Goal: Information Seeking & Learning: Find specific fact

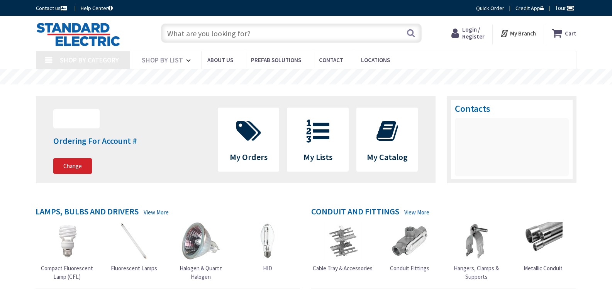
type input "MA-111, Acton, MA 01720, [GEOGRAPHIC_DATA]"
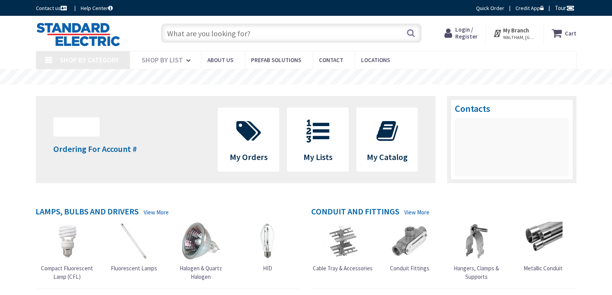
click at [201, 33] on input "text" at bounding box center [291, 33] width 261 height 19
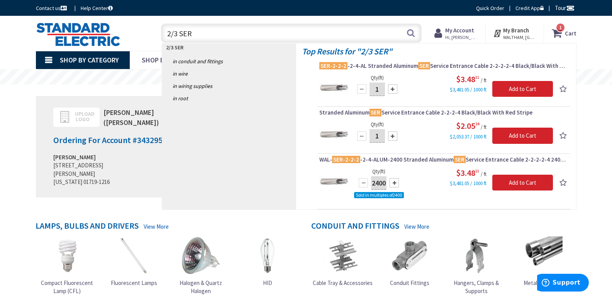
drag, startPoint x: 204, startPoint y: 33, endPoint x: 154, endPoint y: 39, distance: 51.0
click at [157, 37] on div "2/3 SER 2/3 SER Search" at bounding box center [289, 32] width 264 height 25
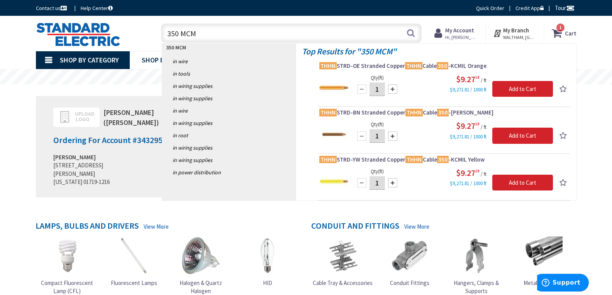
drag, startPoint x: 221, startPoint y: 34, endPoint x: 134, endPoint y: 52, distance: 88.6
click at [146, 34] on div "Toggle Nav 350 MCM 350 MCM Search 1 1 1 items Cart My Cart" at bounding box center [306, 33] width 552 height 26
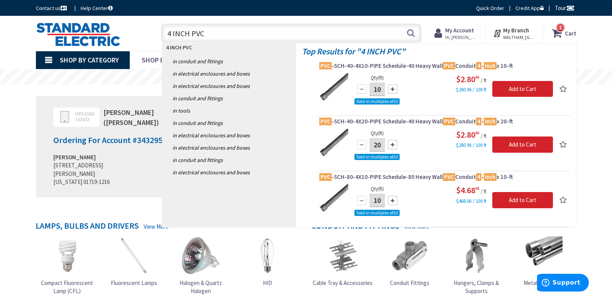
drag, startPoint x: 209, startPoint y: 32, endPoint x: 146, endPoint y: 35, distance: 62.6
click at [153, 32] on div "4 INCH PVC 4 INCH PVC Search 1" at bounding box center [289, 32] width 276 height 25
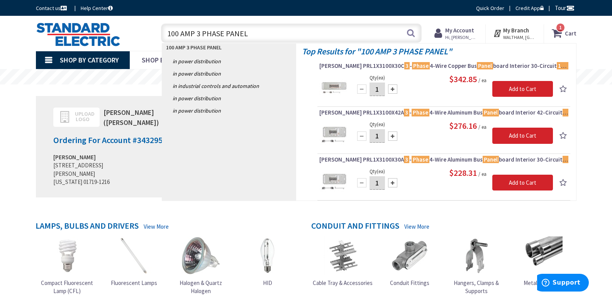
drag, startPoint x: 191, startPoint y: 32, endPoint x: 191, endPoint y: 37, distance: 5.0
click at [191, 32] on input "100 AMP 3 PHASE PANEL" at bounding box center [291, 33] width 261 height 19
click at [196, 34] on input "100 AMP 3 PHASE PANEL" at bounding box center [291, 33] width 261 height 19
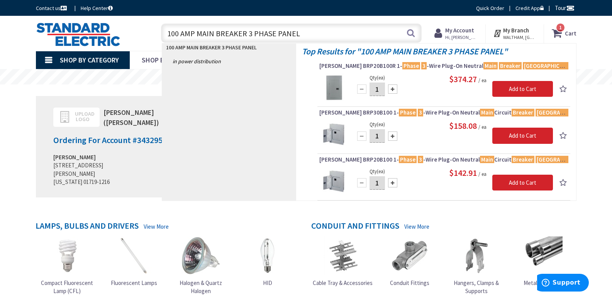
click at [246, 34] on input "100 AMP MAIN BREAKER 3 PHASE PANEL" at bounding box center [291, 33] width 261 height 19
click at [256, 73] on div "100 AMP MAIN BREAKER 3 PHASE PANEL in Power Distribution" at bounding box center [229, 122] width 134 height 157
drag, startPoint x: 246, startPoint y: 32, endPoint x: 272, endPoint y: 32, distance: 26.3
click at [272, 32] on input "100 AMP MAIN BREAKER 3 PHASE PANEL" at bounding box center [291, 33] width 261 height 19
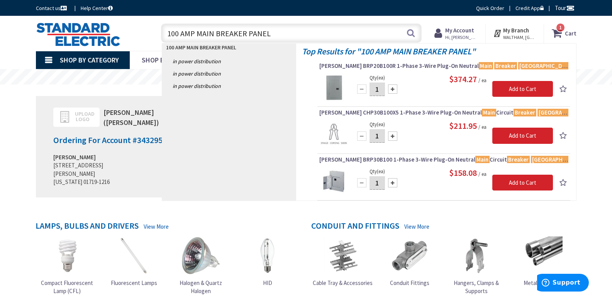
click at [167, 32] on input "100 AMP MAIN BREAKER PANEL" at bounding box center [291, 33] width 261 height 19
paste input "3 PHASE"
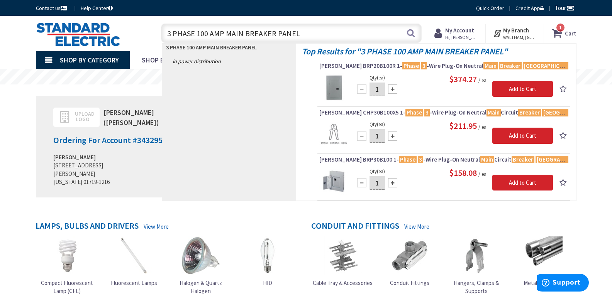
drag, startPoint x: 304, startPoint y: 34, endPoint x: 129, endPoint y: 27, distance: 175.4
click at [129, 27] on div "Toggle Nav 3 PHASE 100 AMP MAIN BREAKER PANEL 3 PHASE 100 AMP MAIN BREAKER PANE…" at bounding box center [306, 33] width 552 height 26
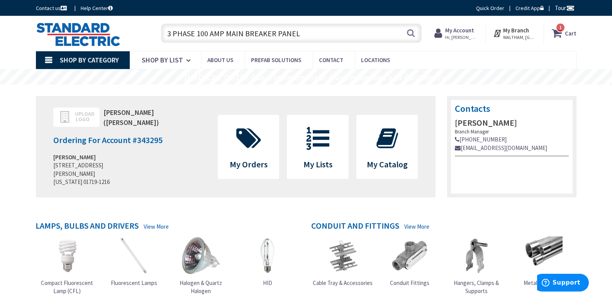
paste input "Siemens S3042B3100"
type input "Siemens S3042B3100"
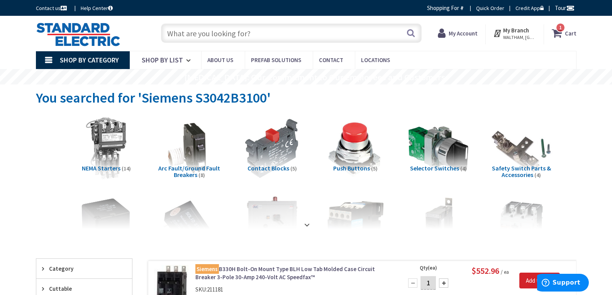
click at [230, 32] on input "text" at bounding box center [291, 33] width 261 height 19
paste input "Siemens S3042B3100"
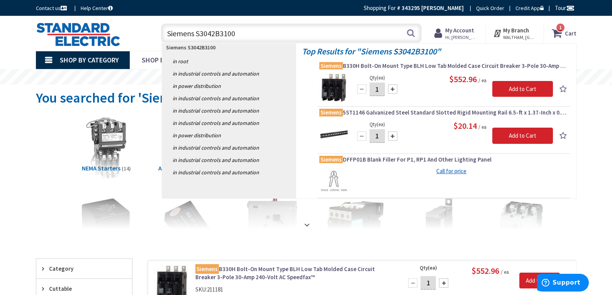
type input "Siemens S3042B3100"
